Goal: Navigation & Orientation: Find specific page/section

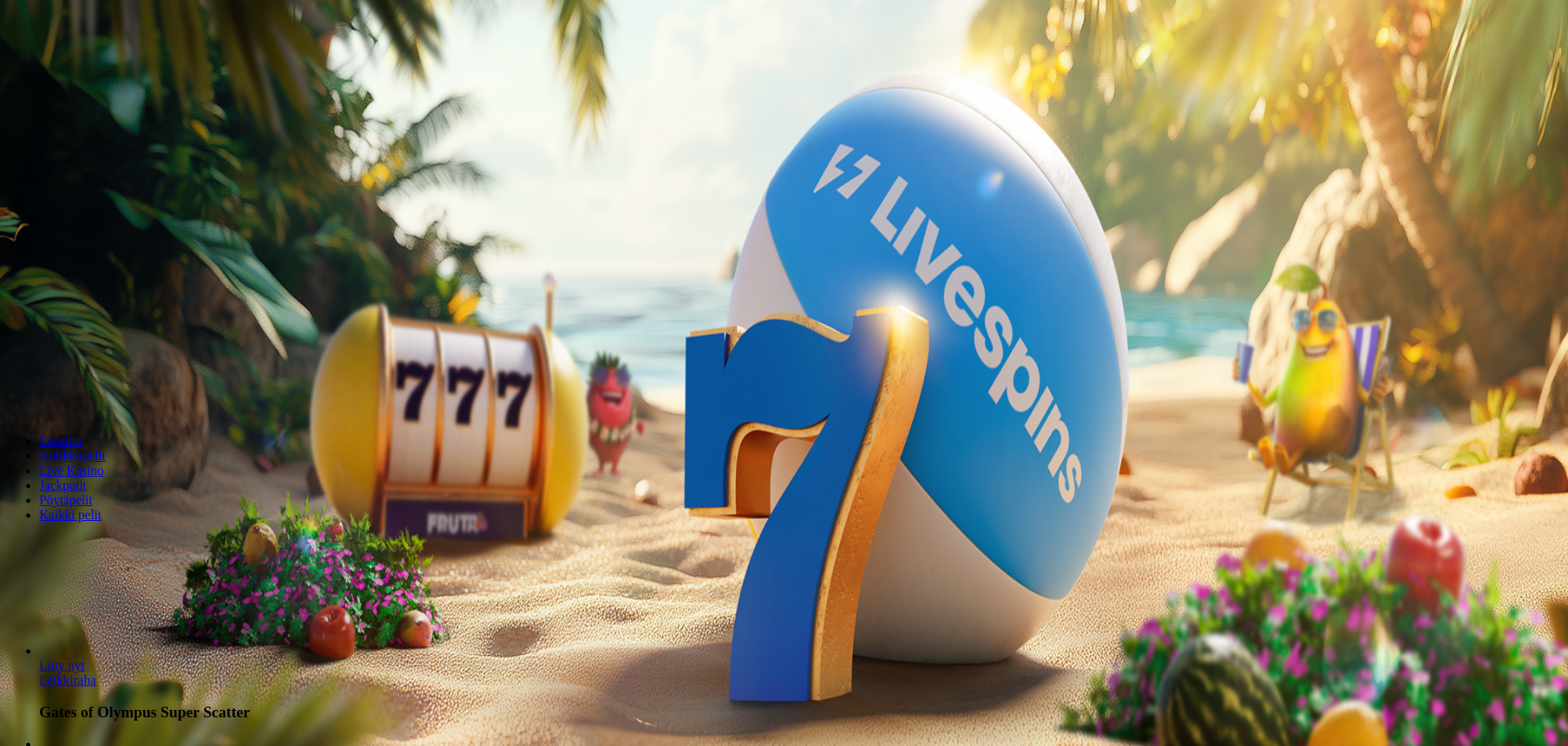
click at [93, 65] on span "Kirjaudu" at bounding box center [113, 59] width 41 height 12
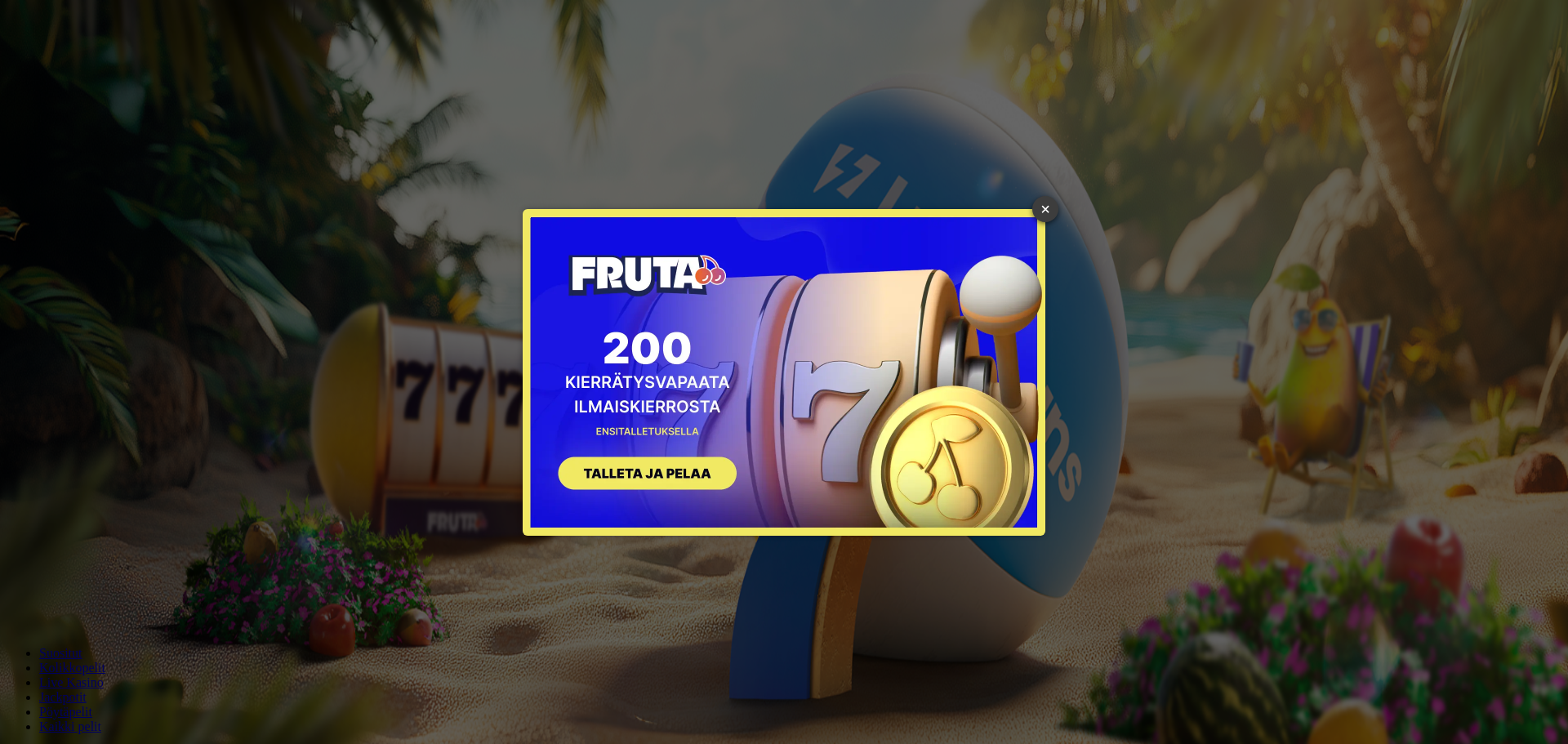
click at [1047, 214] on link "×" at bounding box center [1045, 208] width 26 height 26
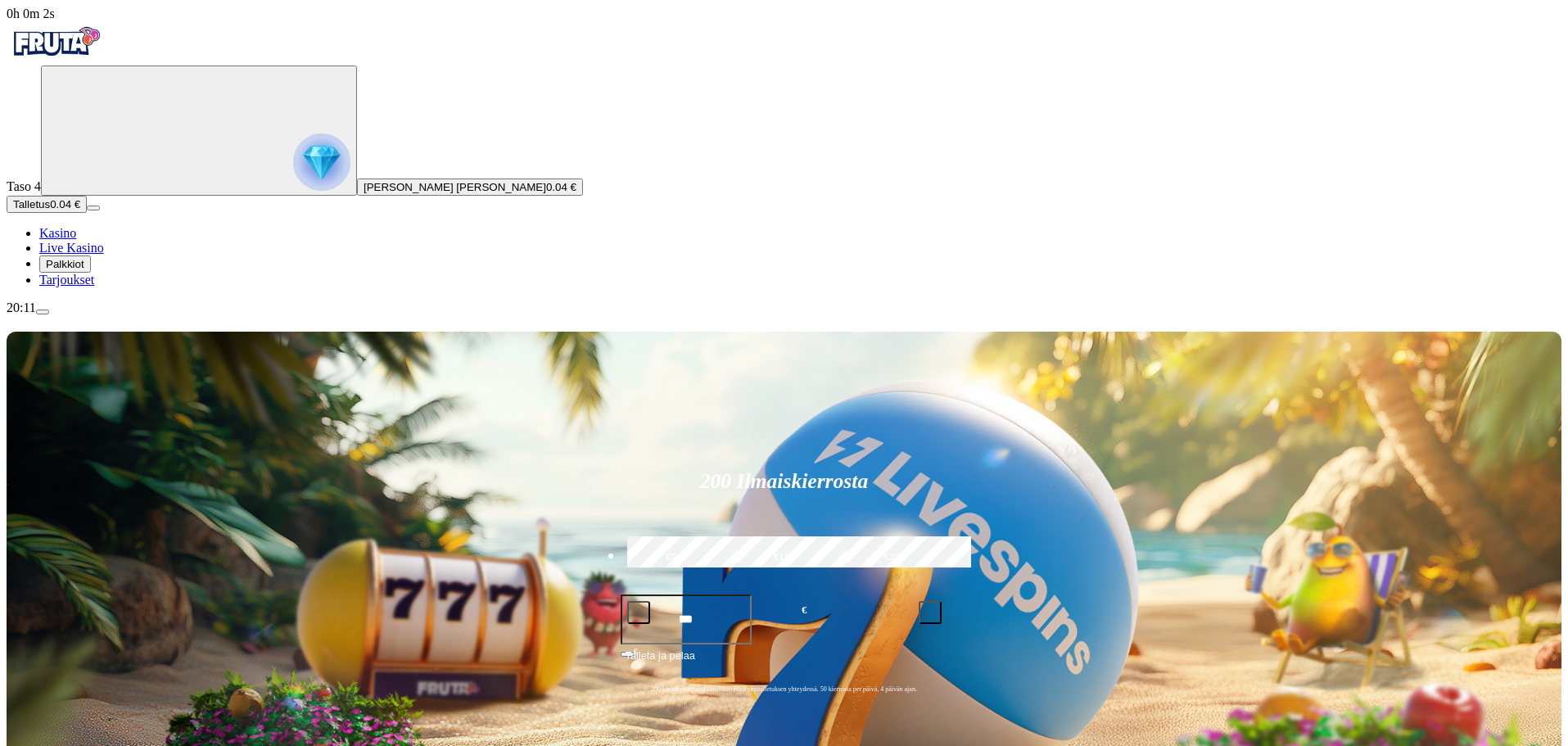
click at [94, 286] on span "Tarjoukset" at bounding box center [66, 279] width 54 height 14
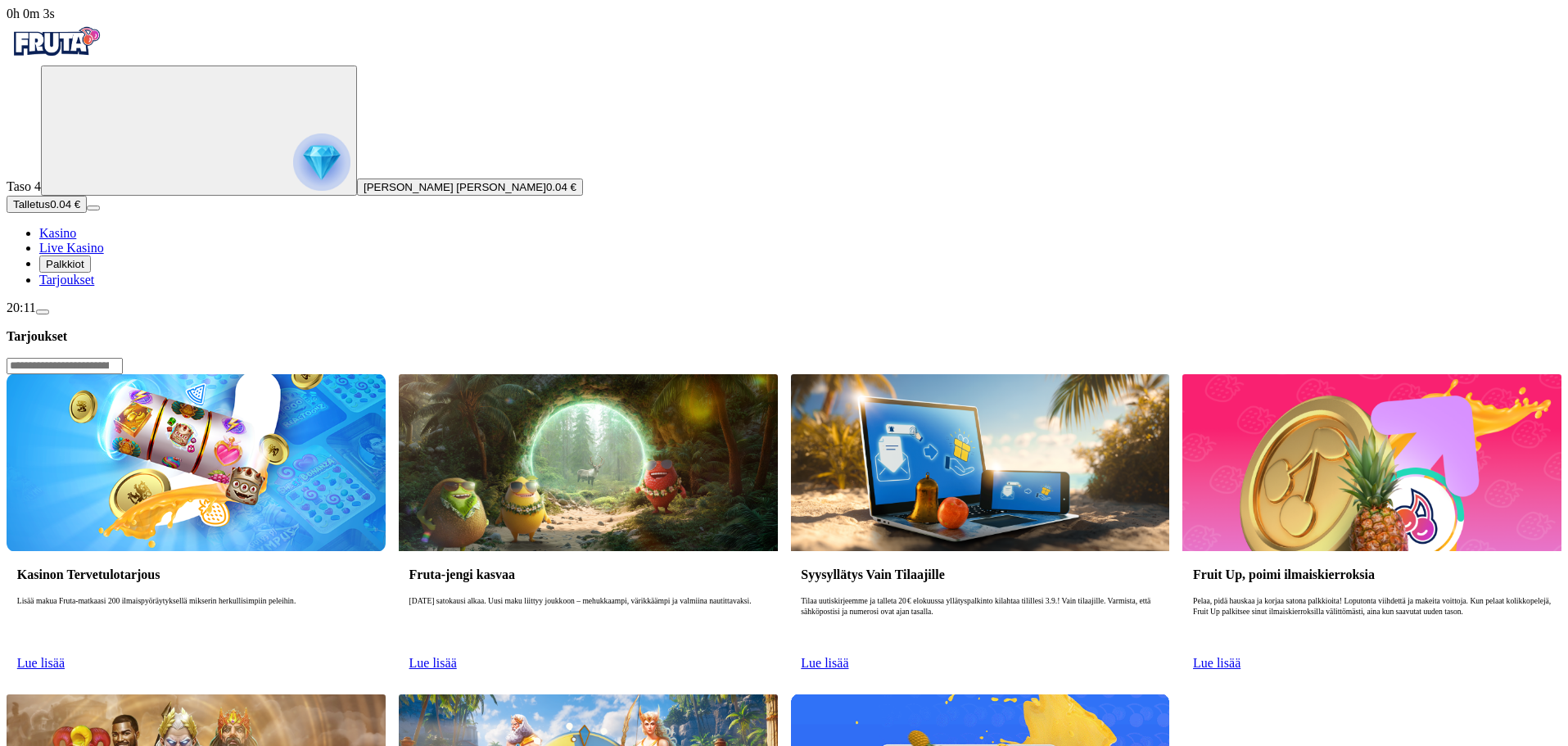
click at [84, 270] on span "Palkkiot" at bounding box center [64, 264] width 39 height 12
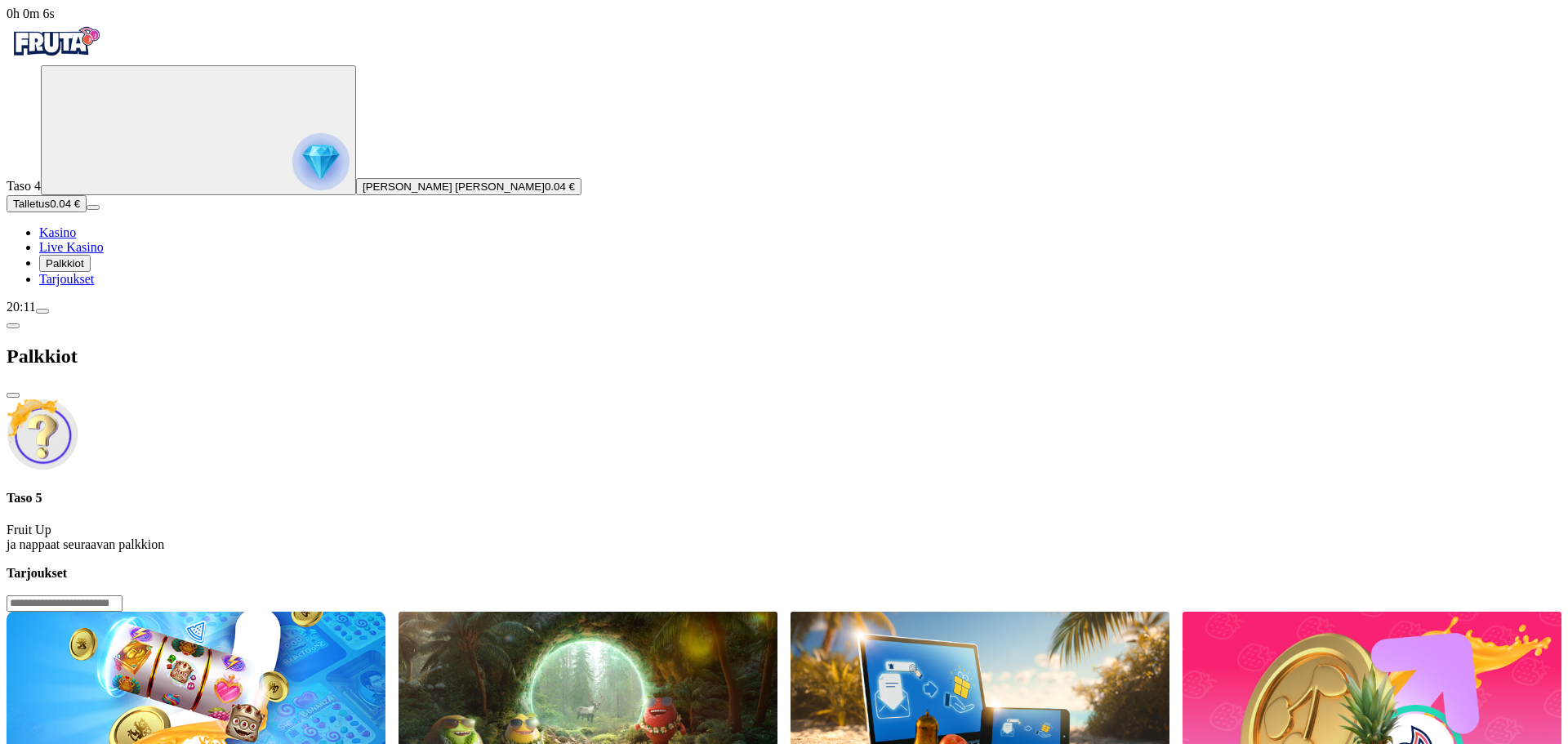
click at [362, 491] on h4 "Taso 5" at bounding box center [784, 498] width 1554 height 15
click at [76, 239] on span "Kasino" at bounding box center [57, 232] width 37 height 14
